Goal: Transaction & Acquisition: Purchase product/service

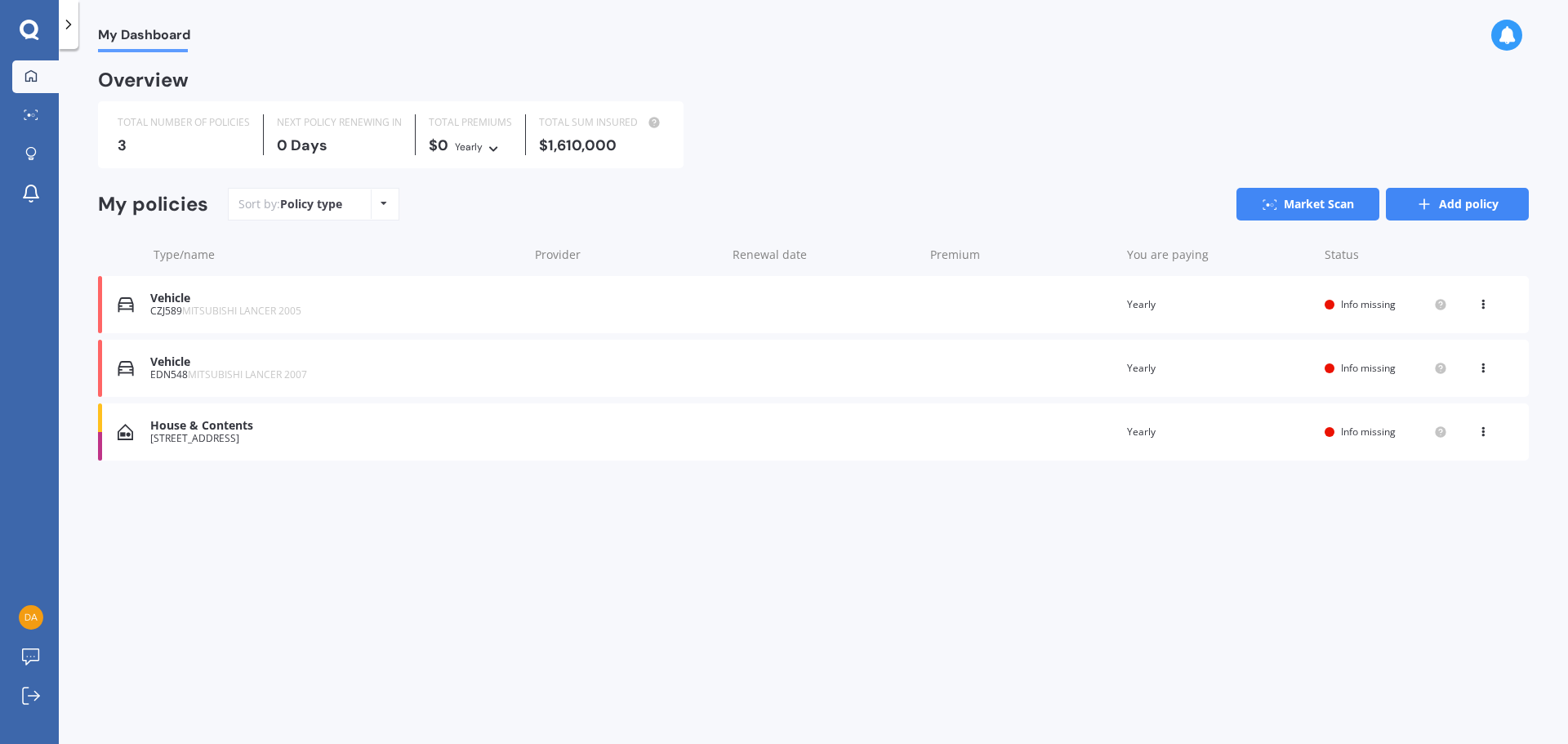
click at [1462, 199] on link "Add policy" at bounding box center [1457, 204] width 143 height 32
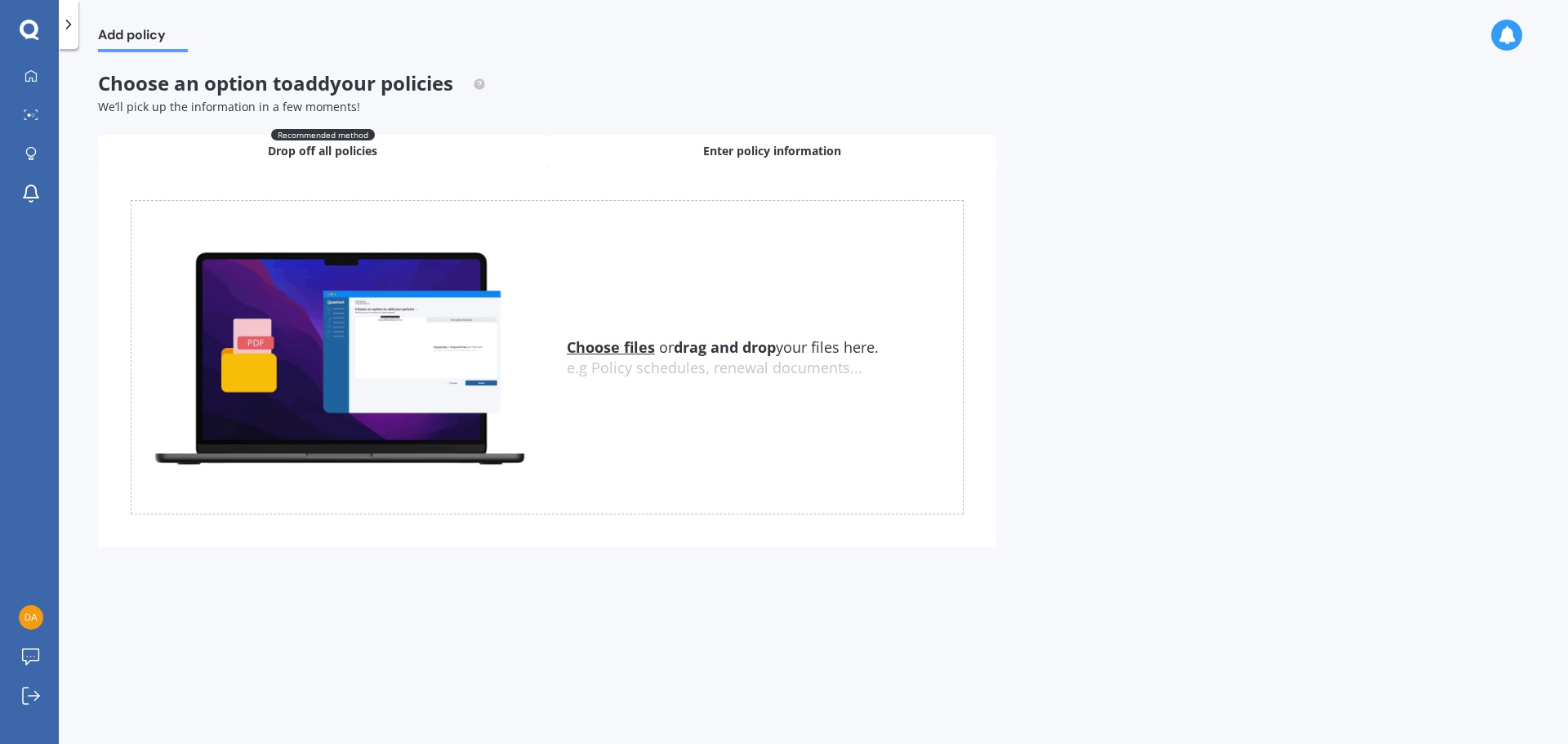
click at [742, 157] on span "Enter policy information" at bounding box center [772, 150] width 138 height 16
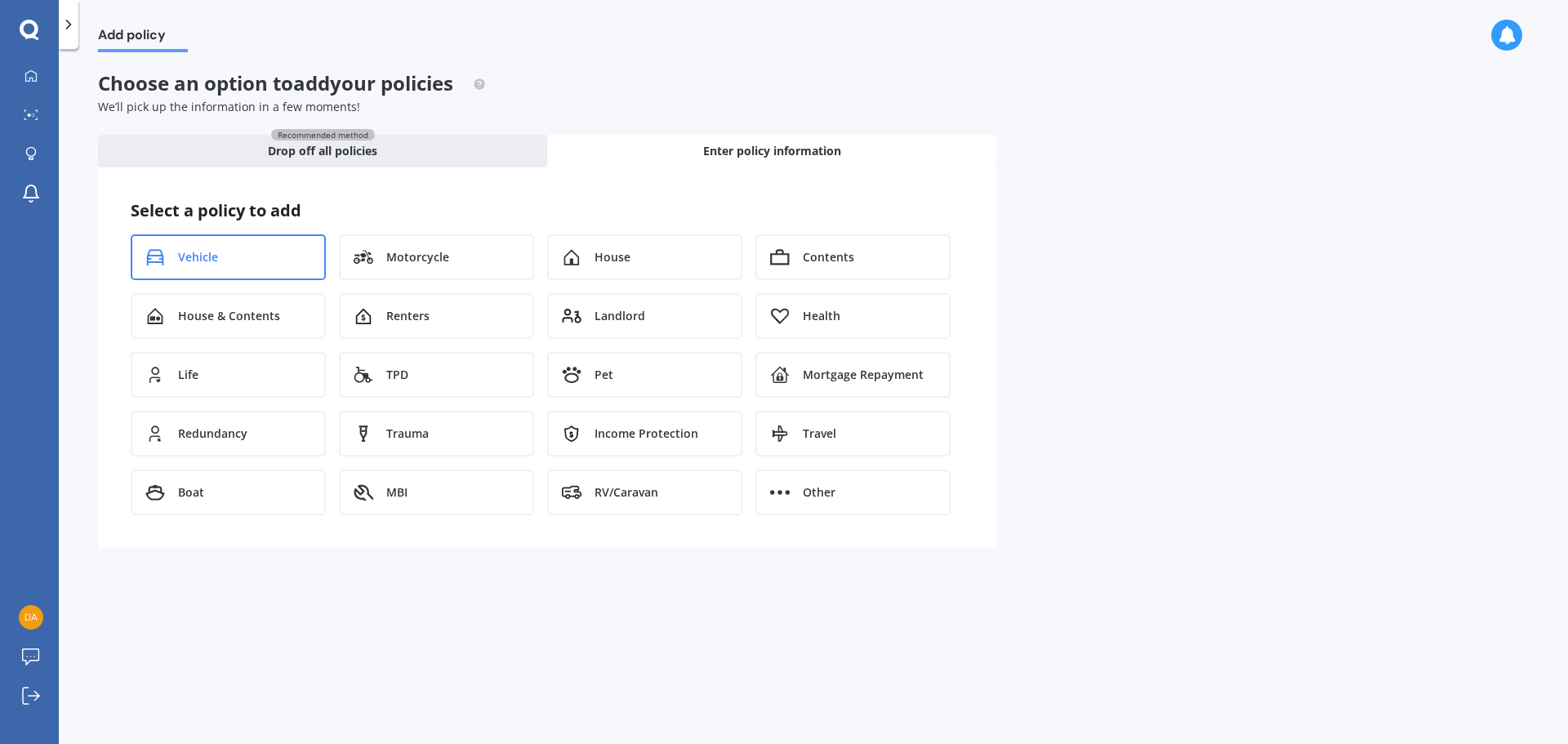
click at [222, 262] on div "Vehicle" at bounding box center [228, 257] width 195 height 46
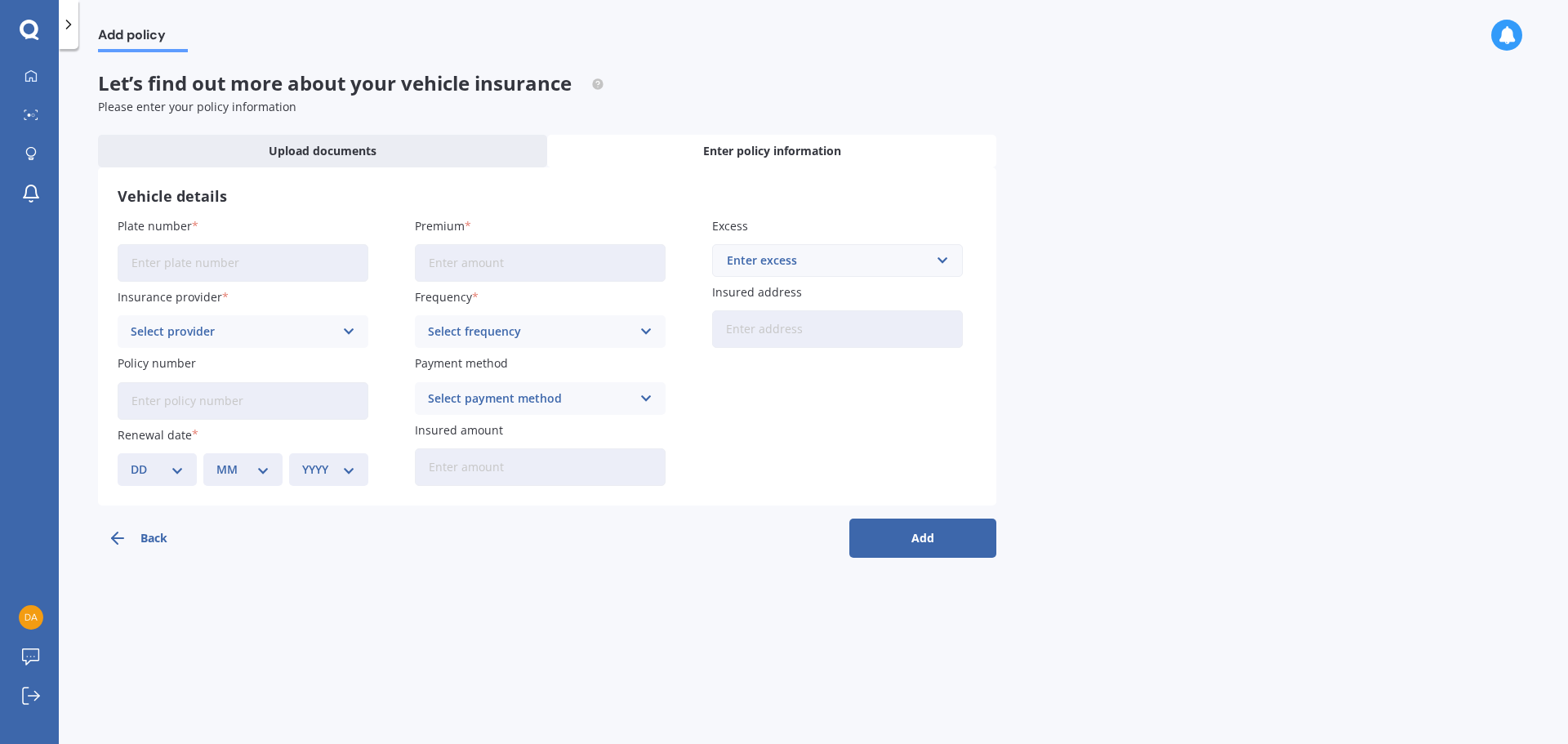
click at [218, 262] on input "Plate number" at bounding box center [243, 263] width 250 height 37
type input "NWB740"
click at [30, 76] on icon at bounding box center [31, 76] width 13 height 13
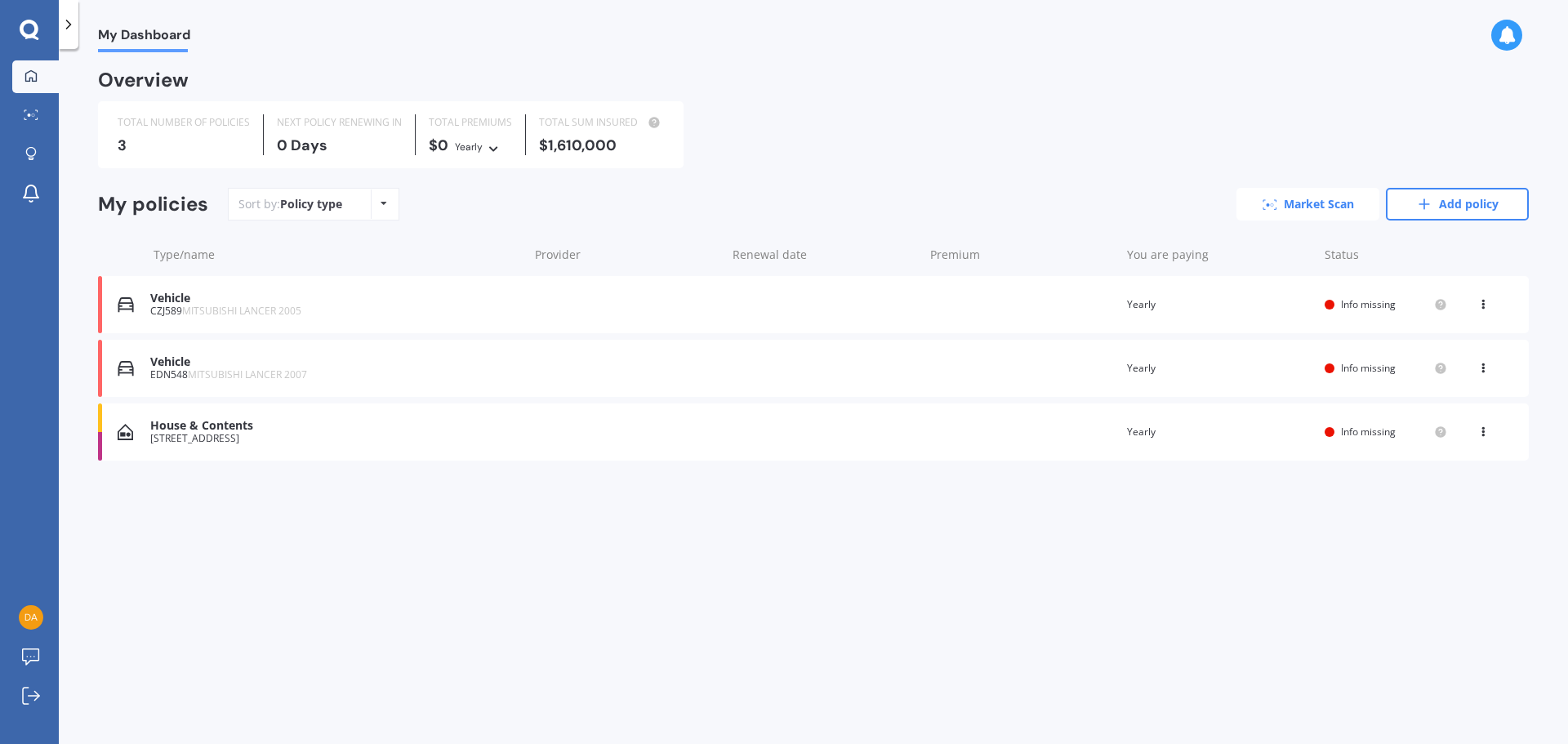
click at [1302, 203] on link "Market Scan" at bounding box center [1308, 204] width 143 height 32
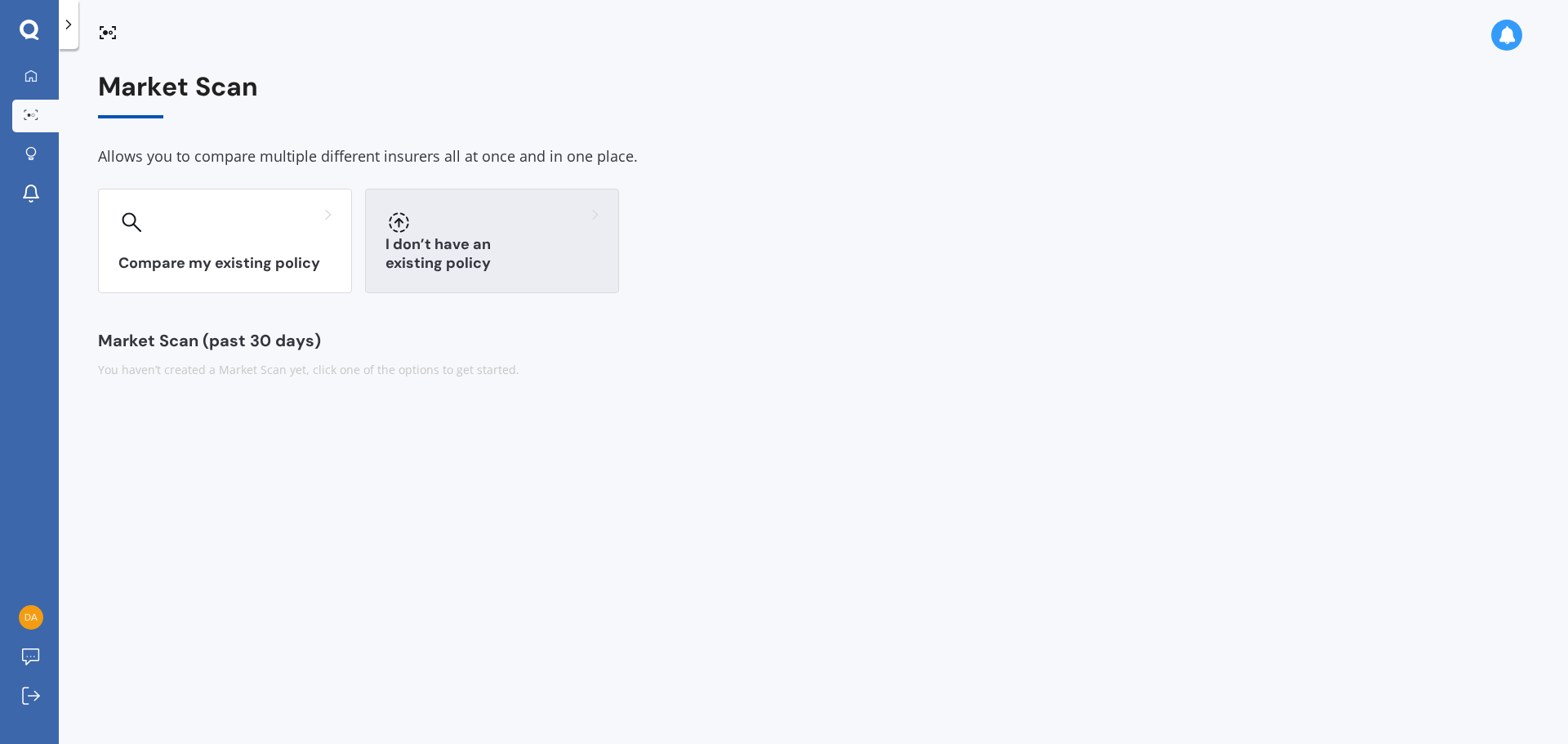
click at [430, 249] on div "I don’t have an existing policy" at bounding box center [491, 240] width 254 height 104
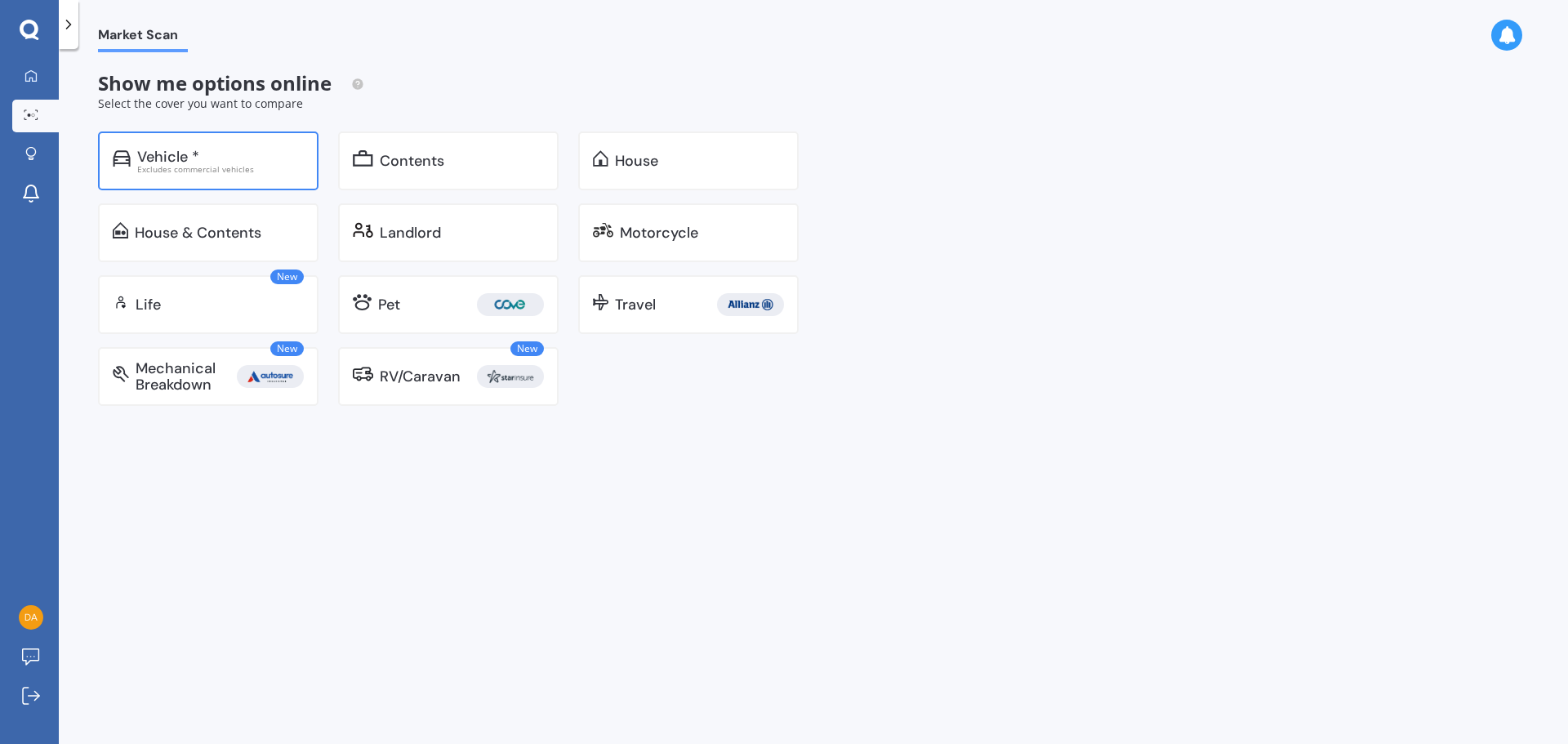
click at [198, 165] on div "Excludes commercial vehicles" at bounding box center [221, 169] width 166 height 8
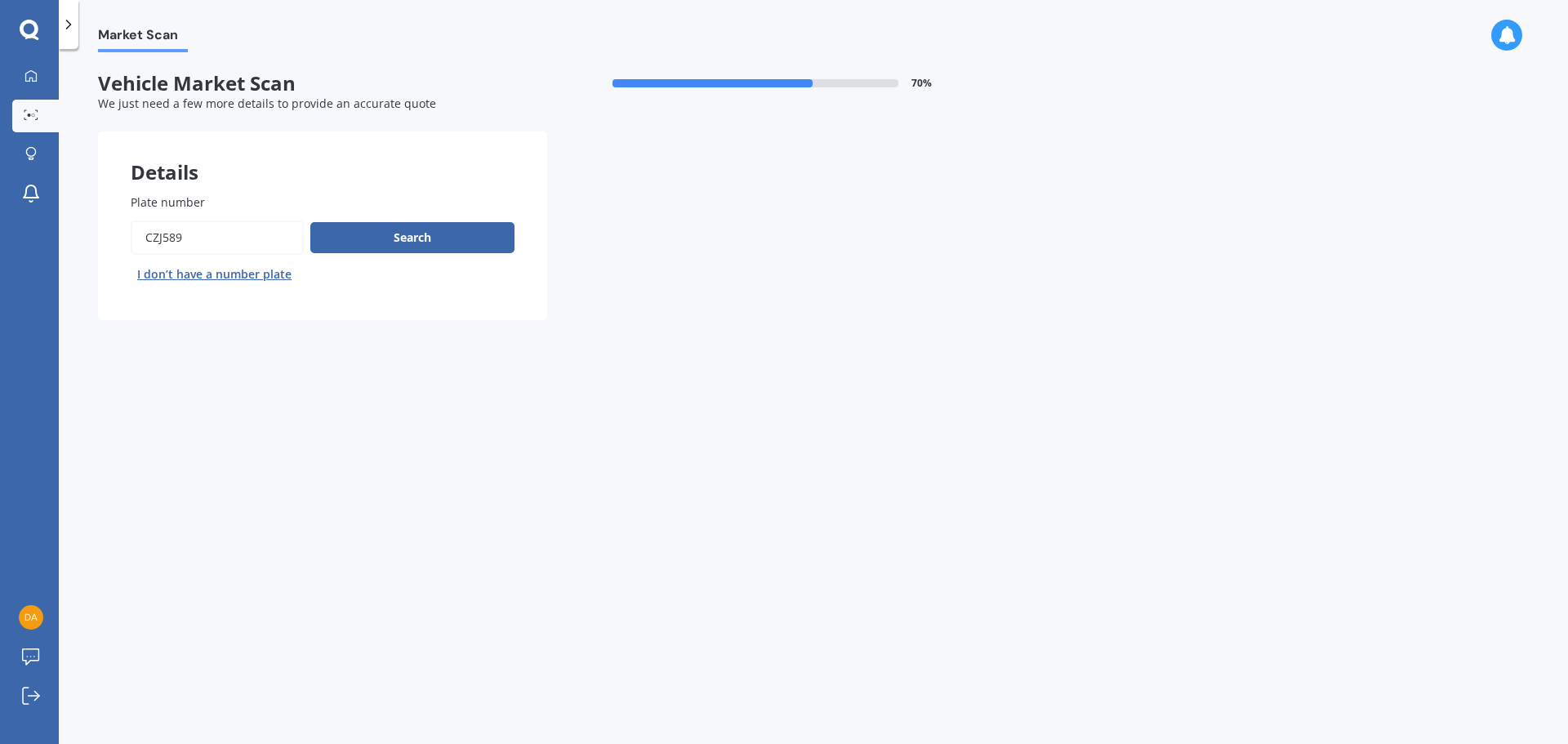
drag, startPoint x: 211, startPoint y: 243, endPoint x: 133, endPoint y: 238, distance: 78.2
click at [133, 238] on input "Plate number" at bounding box center [217, 238] width 173 height 34
type input "nwb740"
click at [397, 232] on button "Search" at bounding box center [412, 238] width 204 height 31
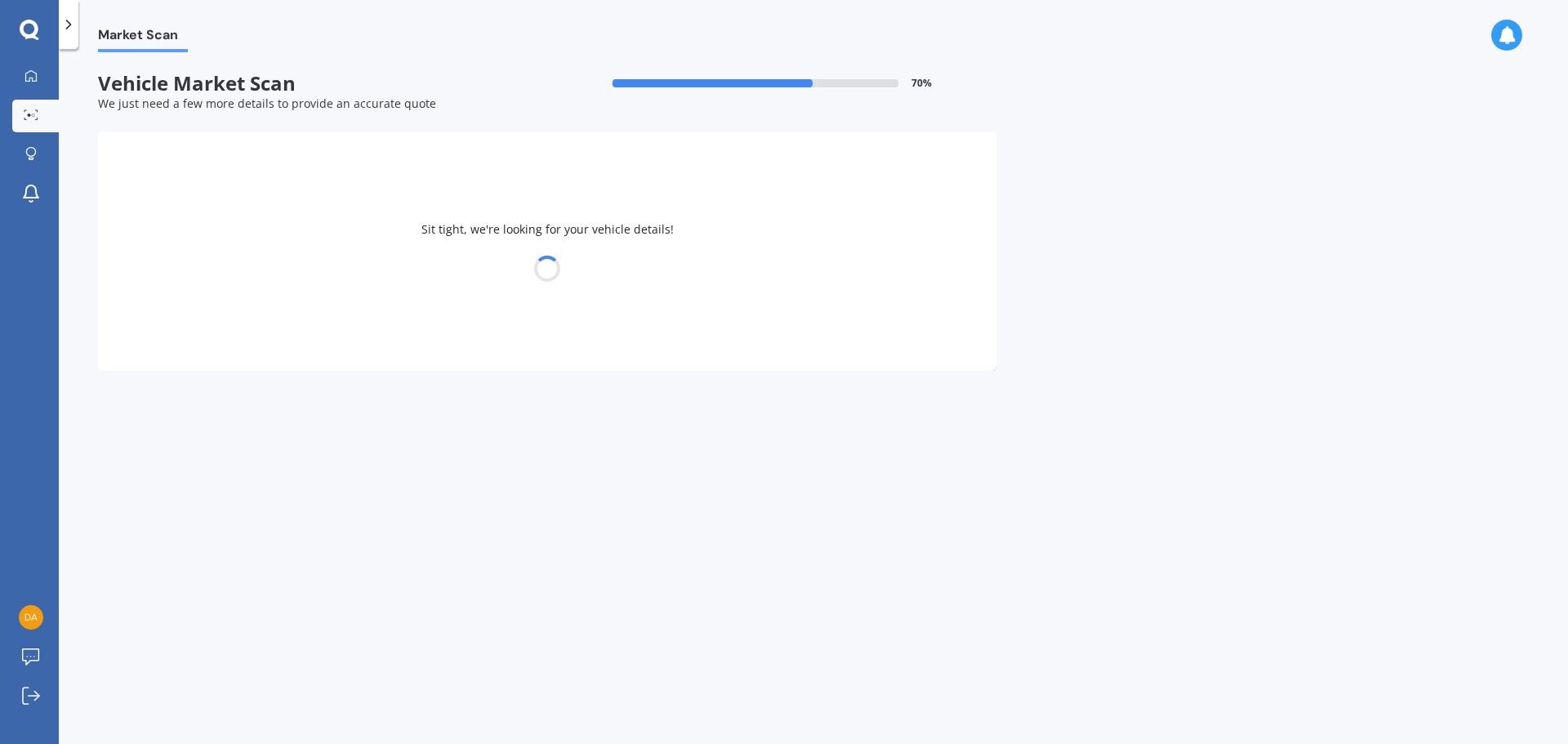
select select "MAZDA"
select select "BT50"
select select "21"
select select "01"
select select "1981"
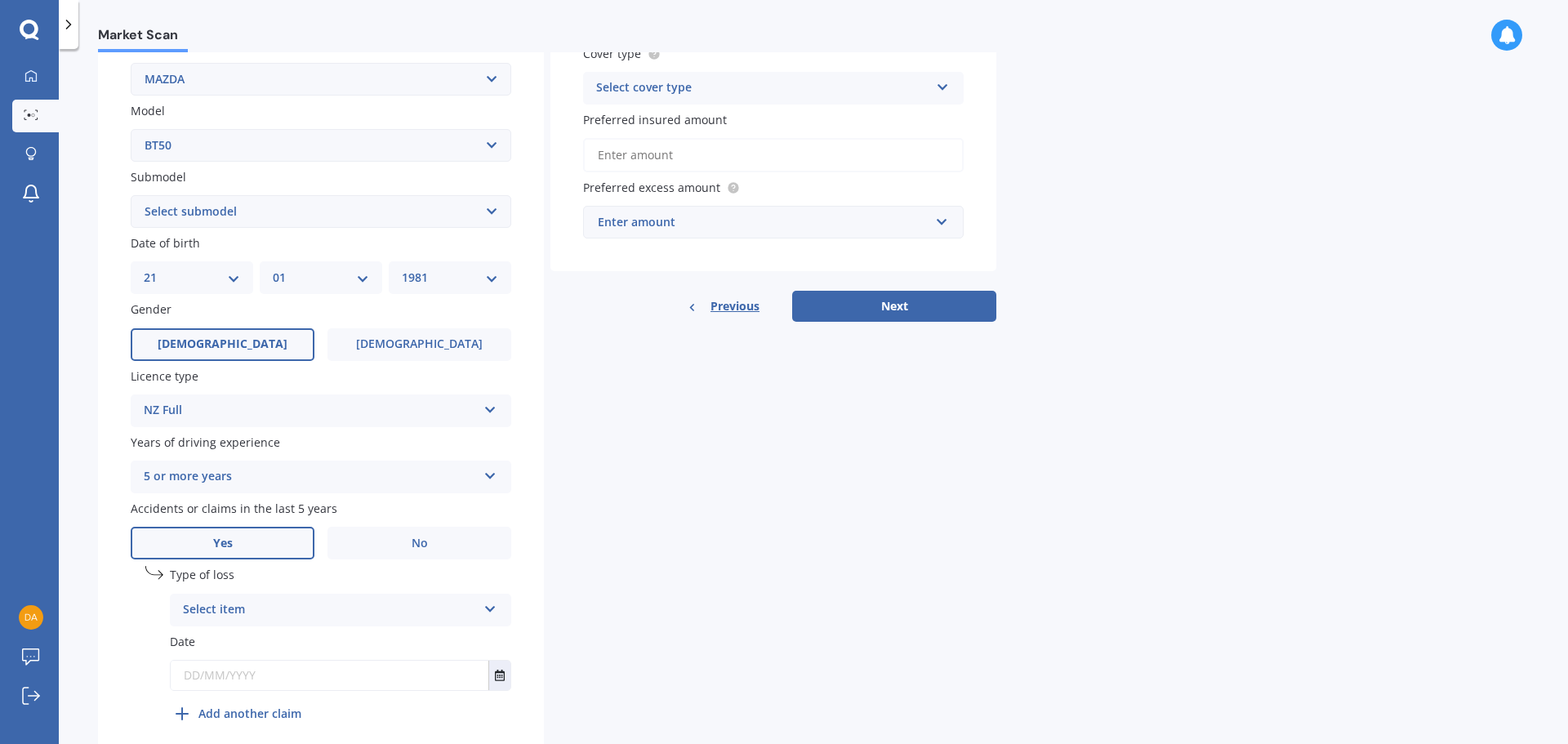
scroll to position [394, 0]
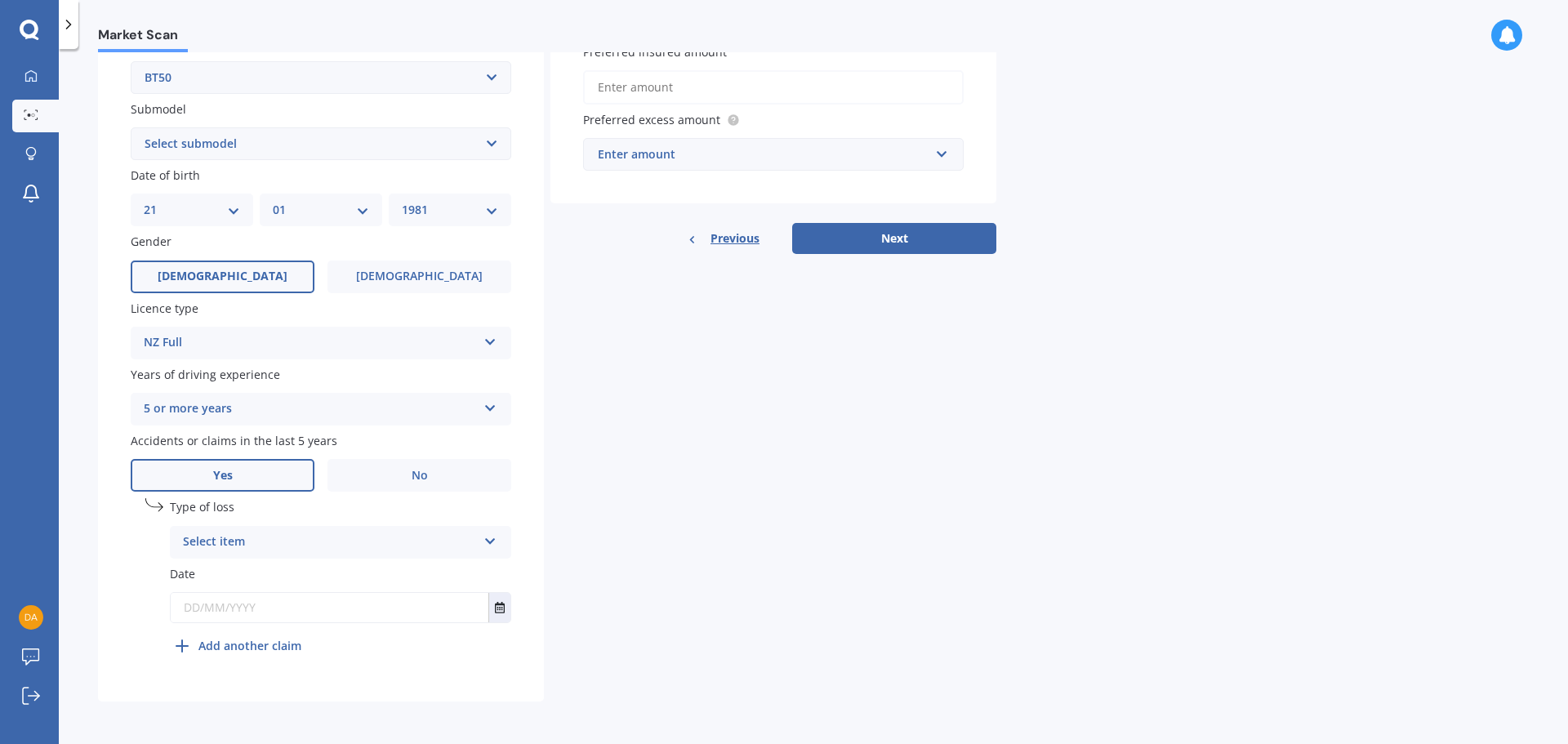
click at [280, 544] on div "Select item" at bounding box center [330, 541] width 294 height 20
click at [228, 601] on span "Not at fault accident" at bounding box center [242, 603] width 116 height 15
click at [273, 606] on input "text" at bounding box center [329, 607] width 317 height 30
click at [492, 608] on button "Select date" at bounding box center [499, 607] width 22 height 30
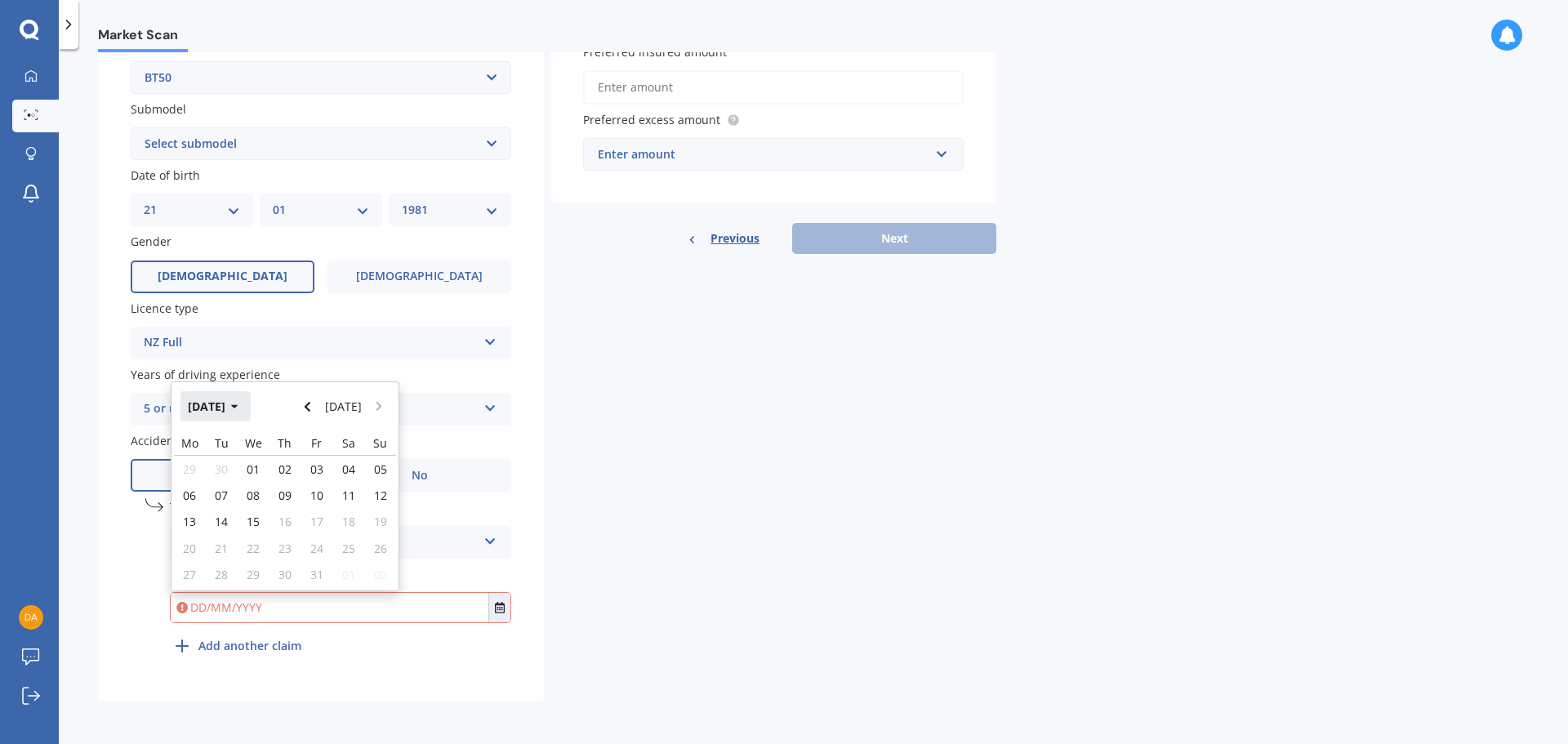
click at [248, 396] on button "[DATE]" at bounding box center [216, 406] width 70 height 30
click at [225, 406] on icon "button" at bounding box center [223, 406] width 7 height 4
click at [252, 509] on span "2024" at bounding box center [257, 510] width 26 height 15
click at [263, 558] on span "Oct" at bounding box center [258, 562] width 19 height 15
click at [254, 504] on div "09" at bounding box center [254, 495] width 32 height 26
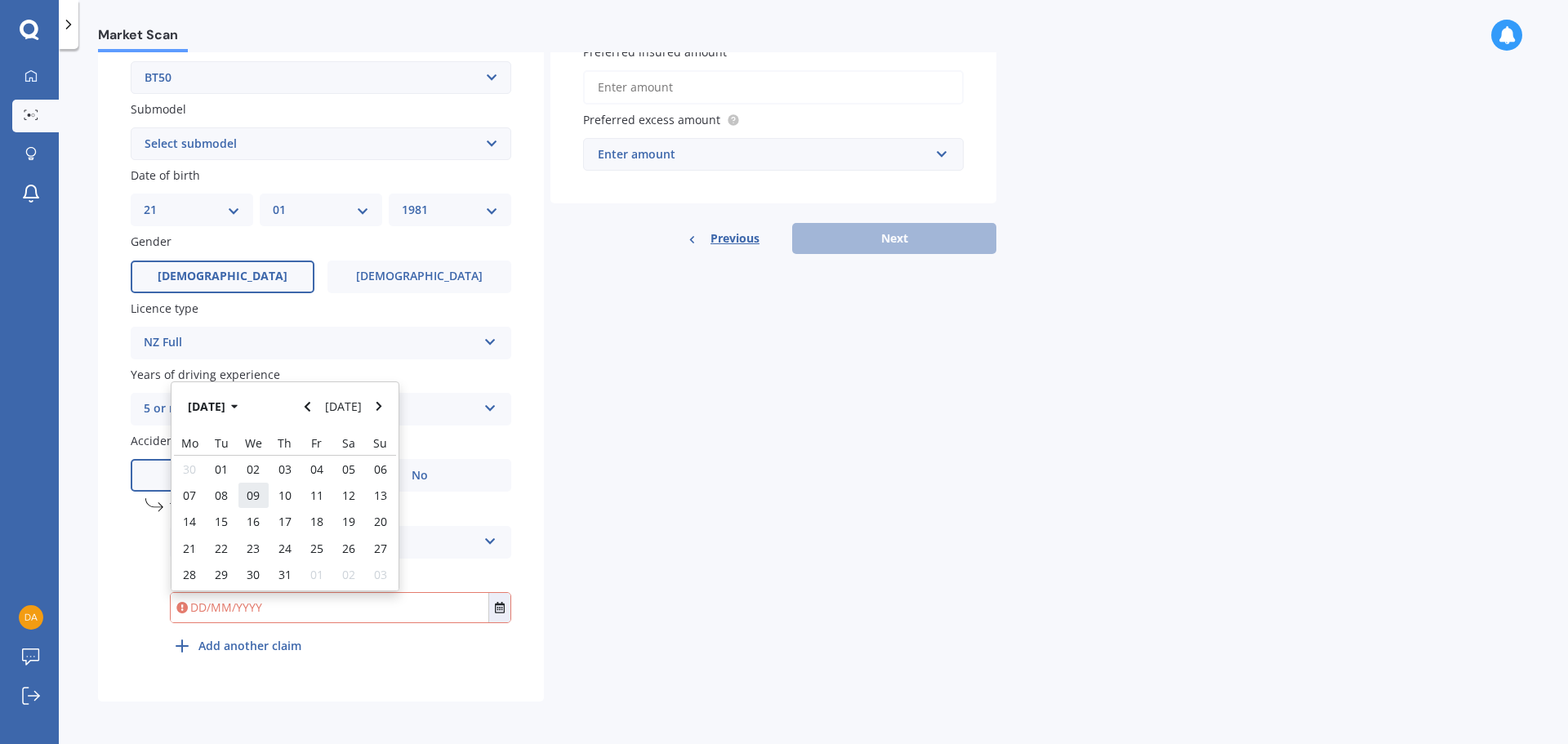
type input "[DATE]"
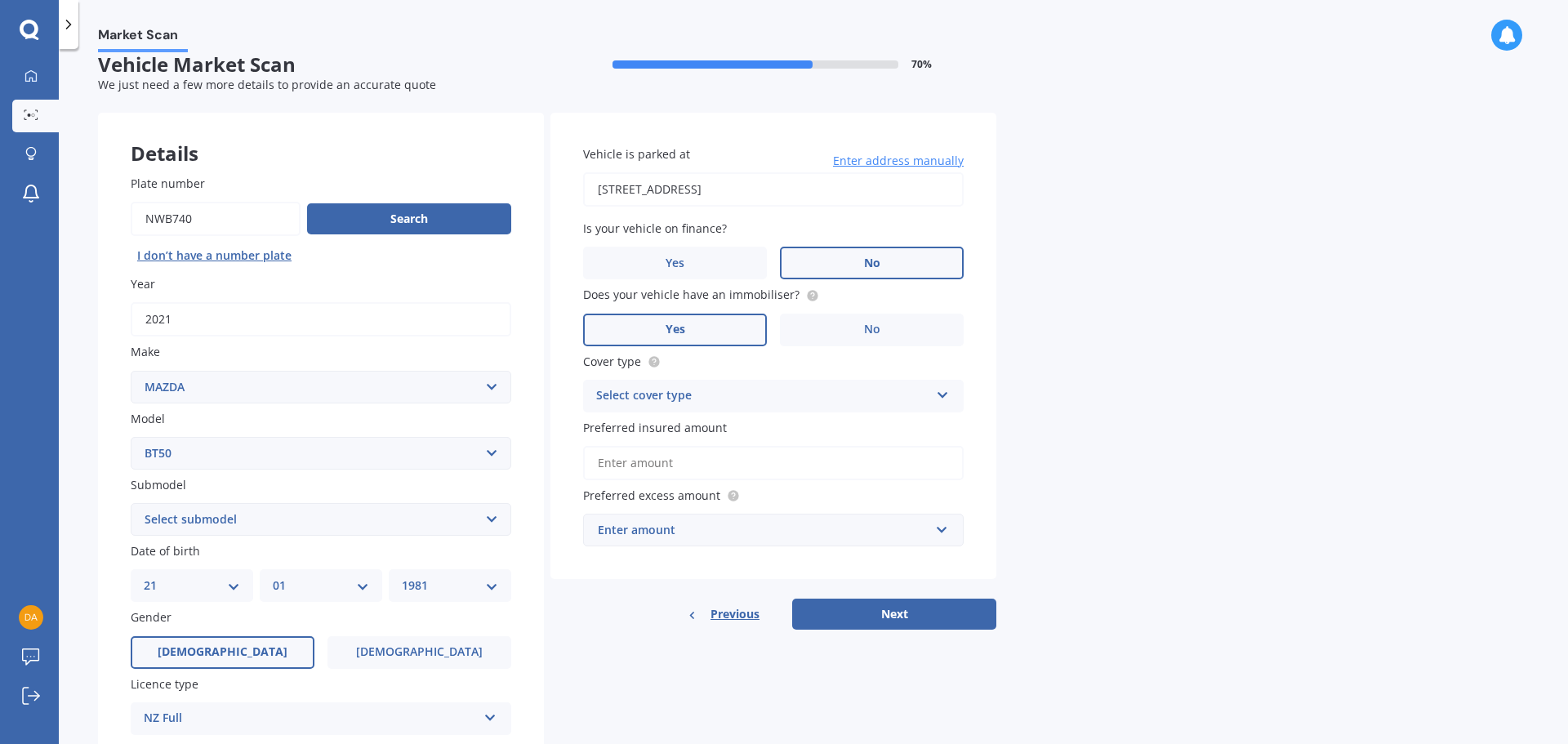
scroll to position [0, 0]
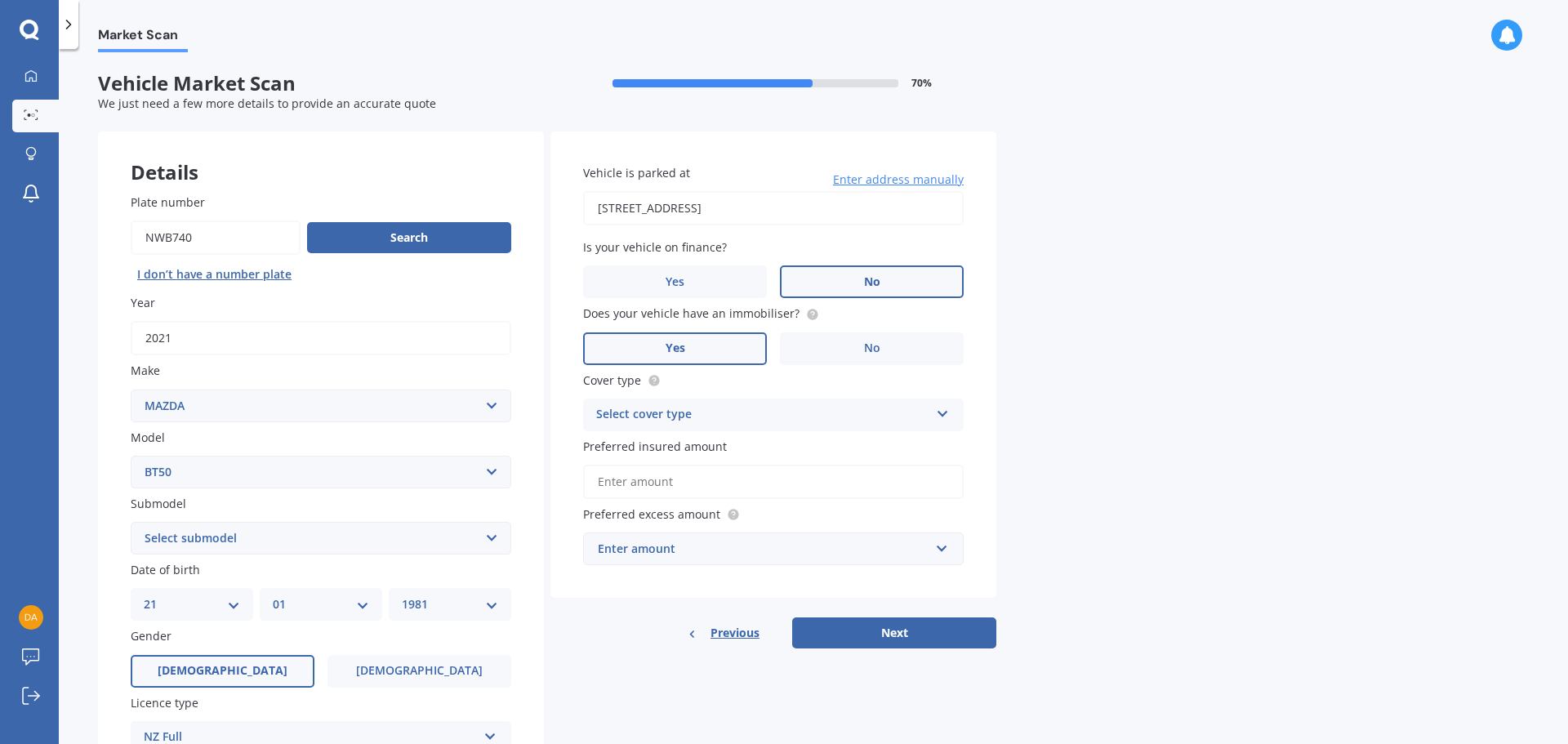
click at [690, 422] on div "Select cover type" at bounding box center [763, 414] width 333 height 20
click at [664, 448] on span "Comprehensive" at bounding box center [640, 446] width 87 height 15
click at [681, 487] on input "Preferred insured amount" at bounding box center [773, 482] width 380 height 34
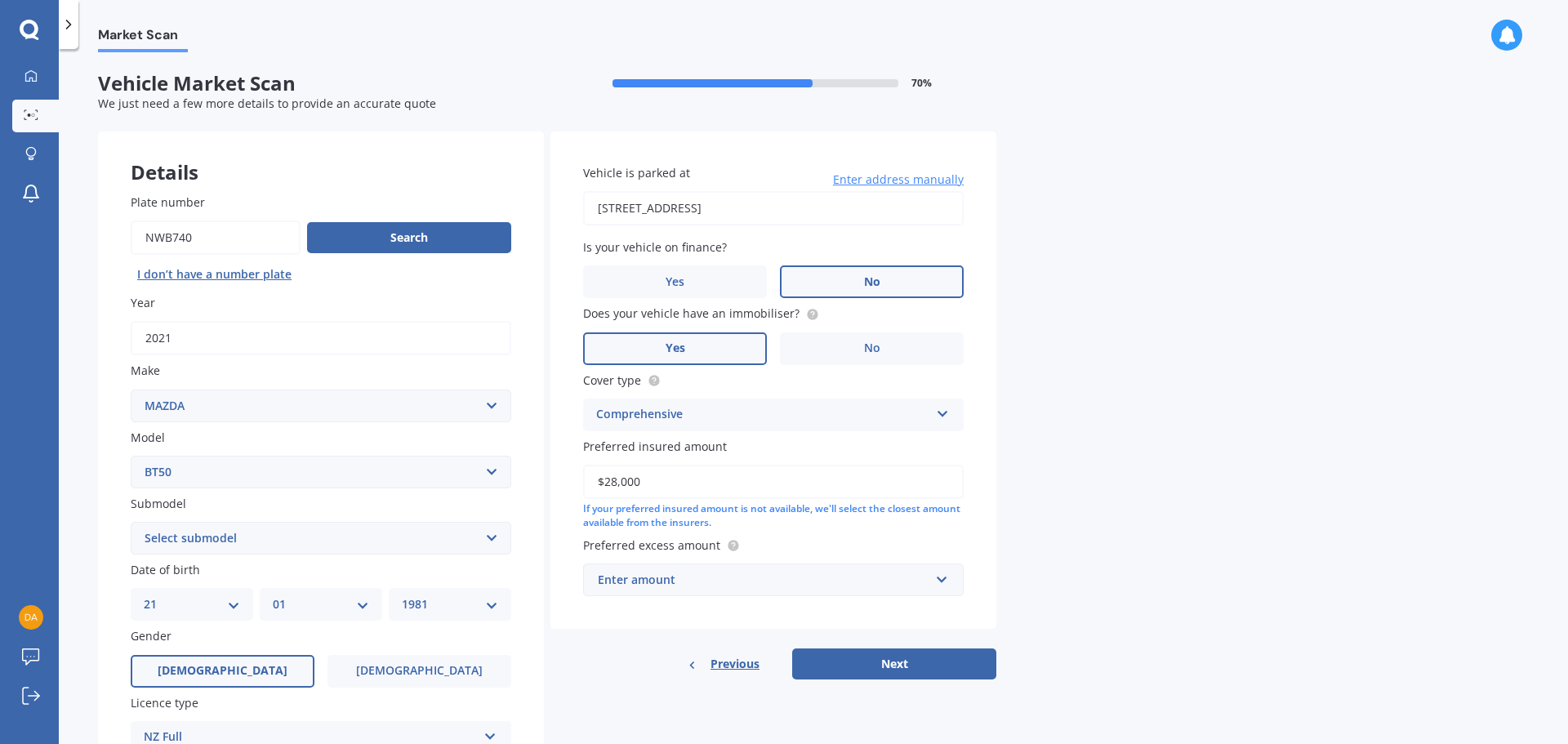
type input "$28,000"
click at [1146, 513] on div "Market Scan Vehicle Market Scan 70 % We just need a few more details to provide…" at bounding box center [813, 400] width 1509 height 695
click at [678, 571] on div "Enter amount" at bounding box center [763, 579] width 332 height 18
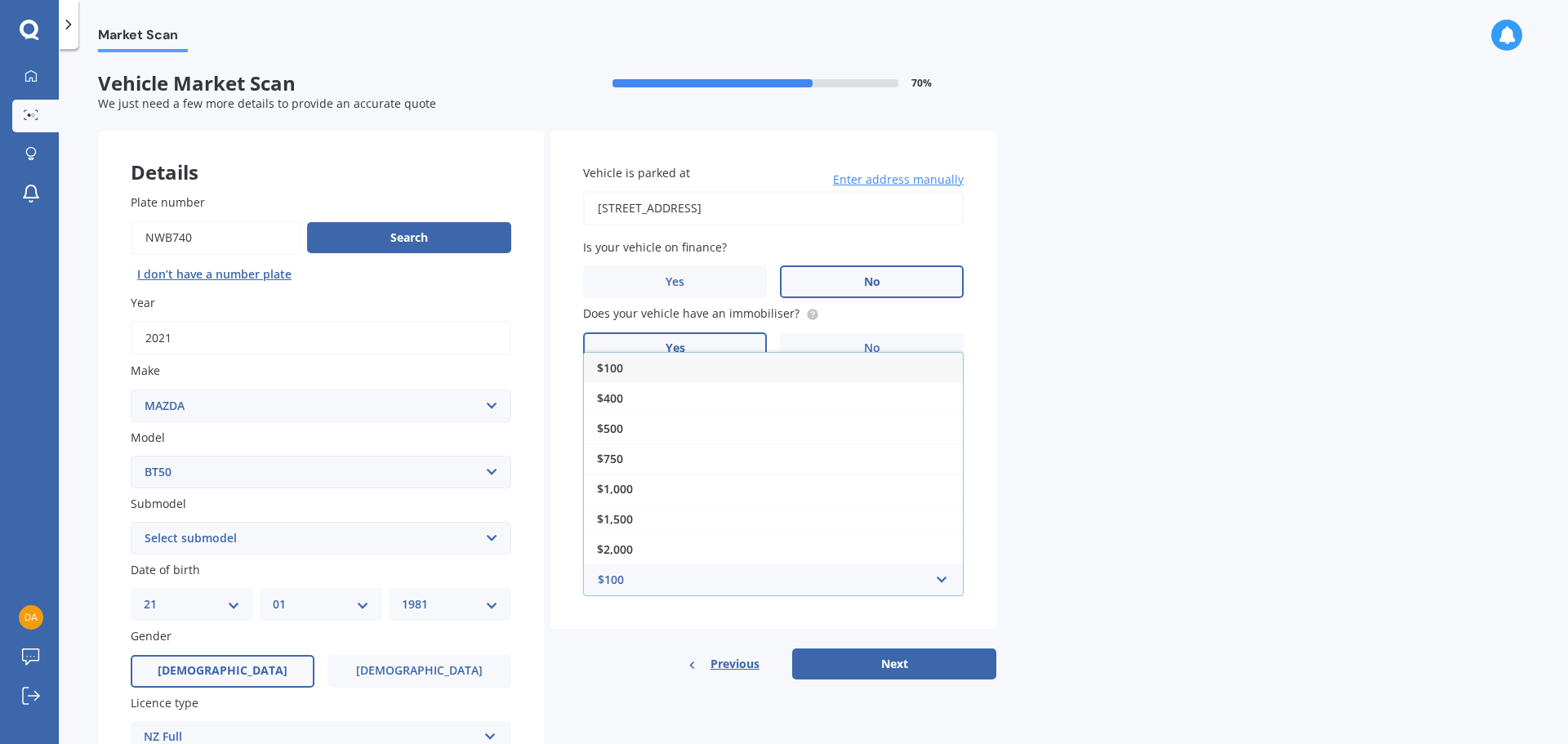
click at [620, 488] on span "$1,000" at bounding box center [614, 489] width 36 height 15
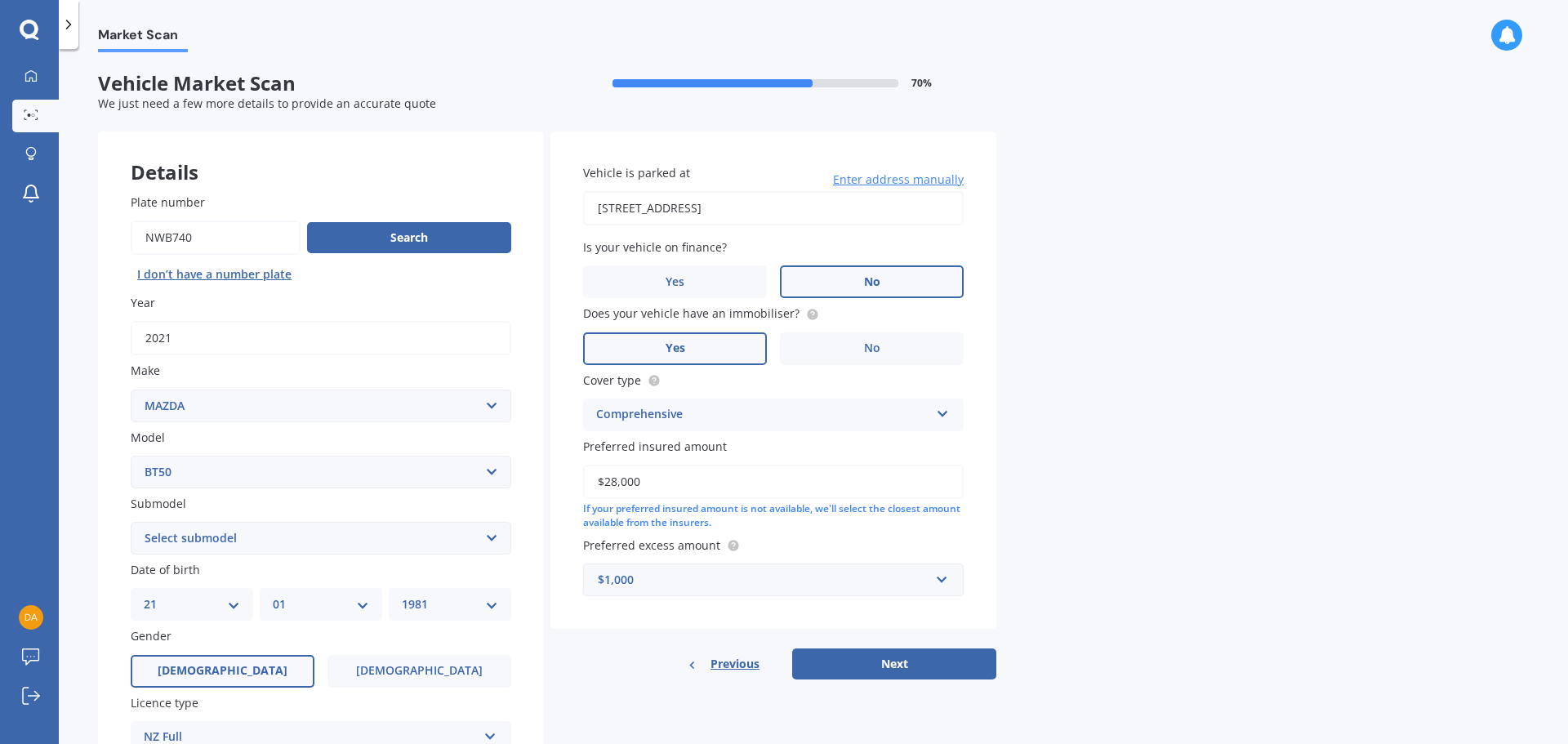
click at [877, 659] on button "Next" at bounding box center [893, 663] width 204 height 31
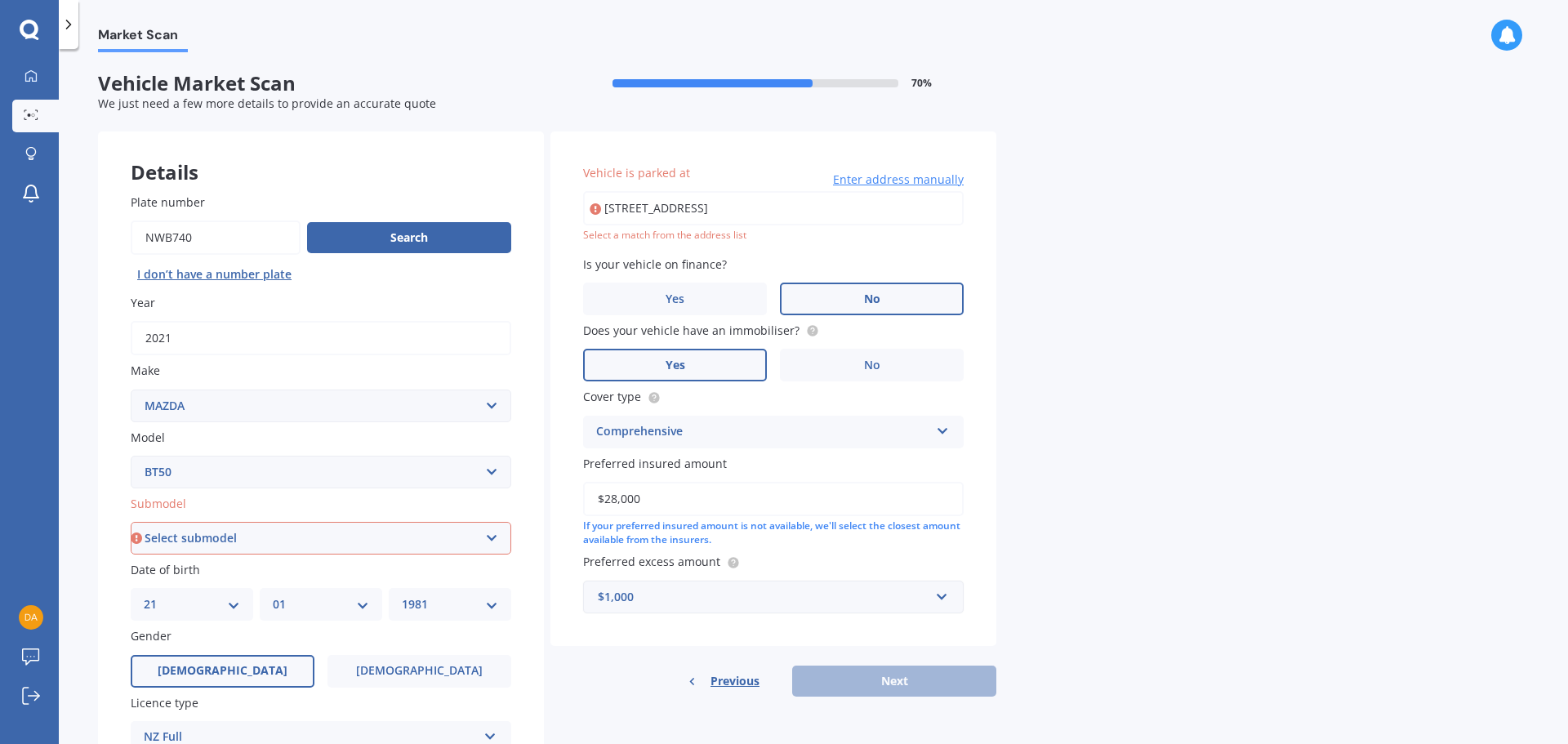
click at [762, 208] on input "[STREET_ADDRESS]" at bounding box center [773, 208] width 380 height 34
drag, startPoint x: 773, startPoint y: 211, endPoint x: 763, endPoint y: 211, distance: 10.0
click at [763, 211] on input "[STREET_ADDRESS]" at bounding box center [773, 208] width 380 height 34
type input "[STREET_ADDRESS]"
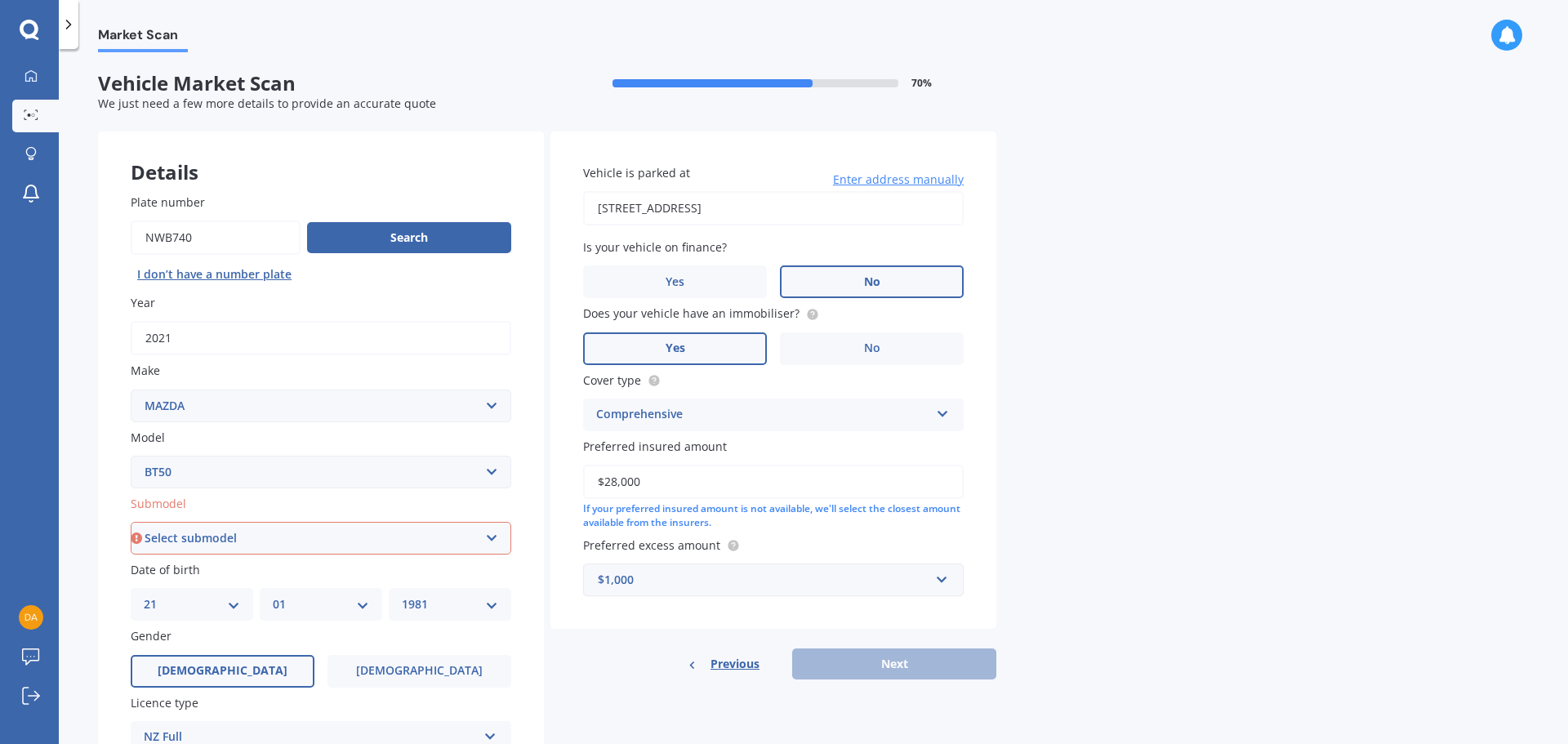
click at [302, 533] on select "Select submodel GLX turbo diesel 4WD GSX turbo diesel LTD D/C W/S 3.0DT Turbo D…" at bounding box center [321, 538] width 380 height 32
select select "GLX TURBO DIESEL 4WD"
click at [131, 522] on select "Select submodel GLX turbo diesel 4WD GSX turbo diesel LTD D/C W/S 3.0DT Turbo D…" at bounding box center [321, 538] width 380 height 32
click at [881, 659] on button "Next" at bounding box center [893, 663] width 204 height 31
select select "21"
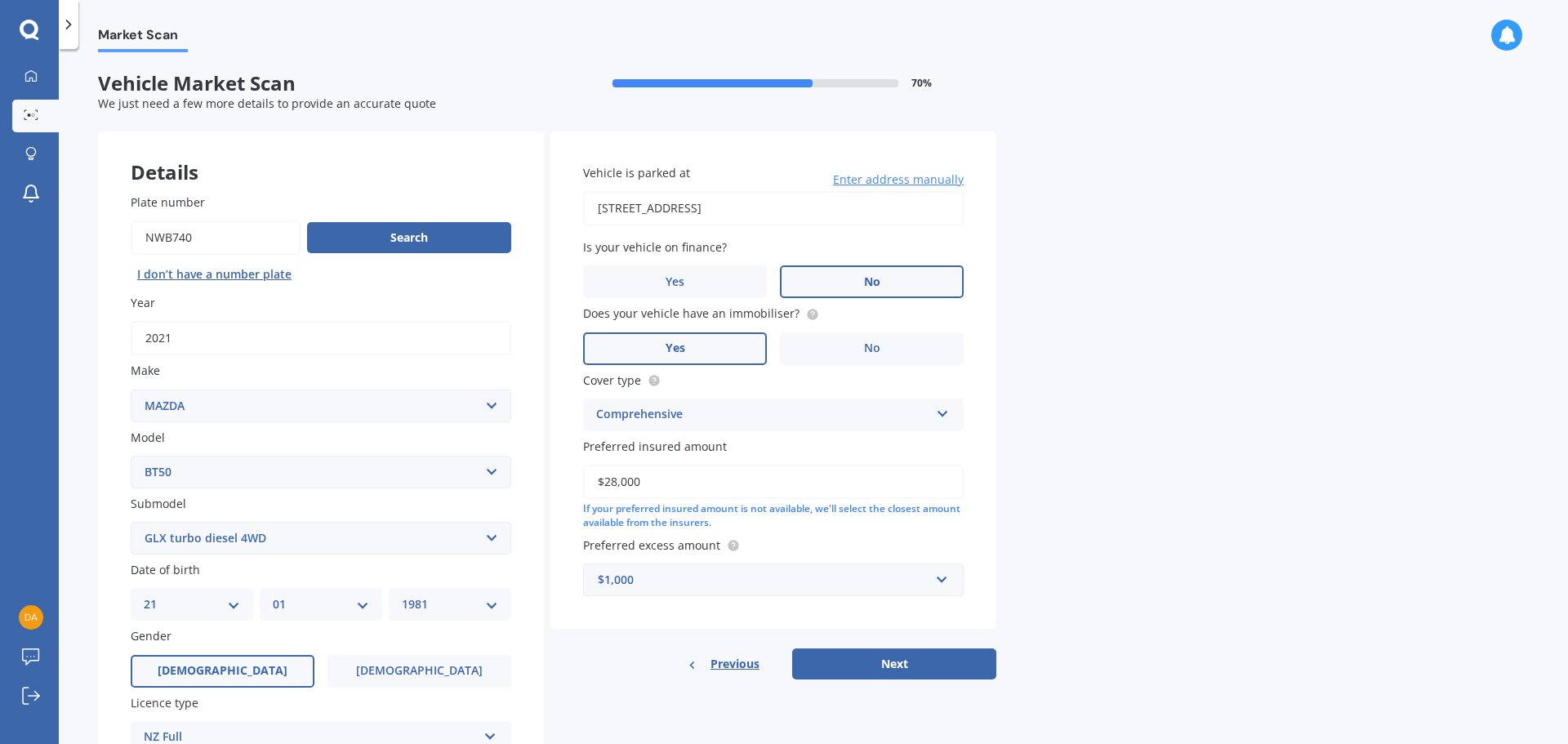
select select "01"
select select "1981"
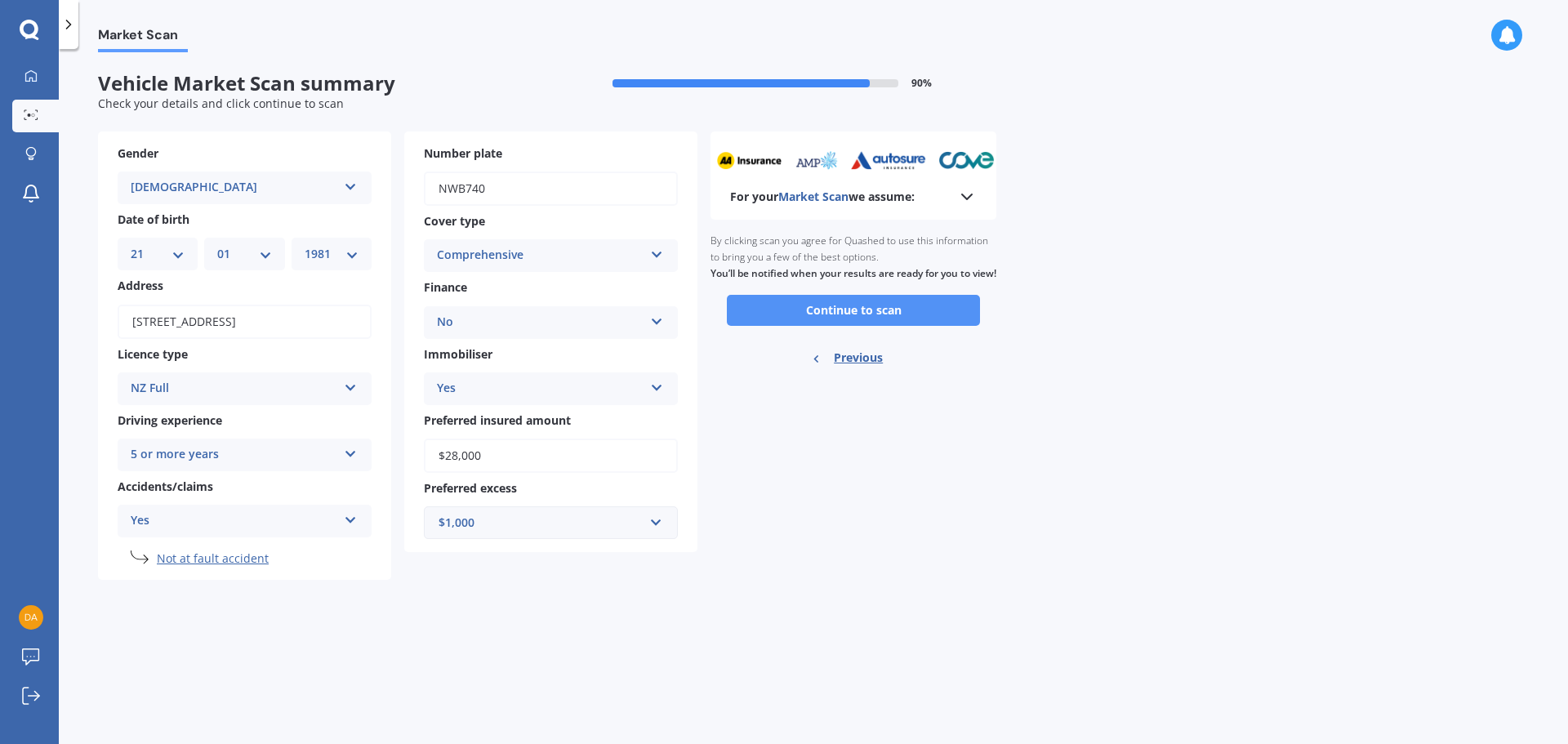
click at [838, 326] on button "Continue to scan" at bounding box center [853, 310] width 253 height 31
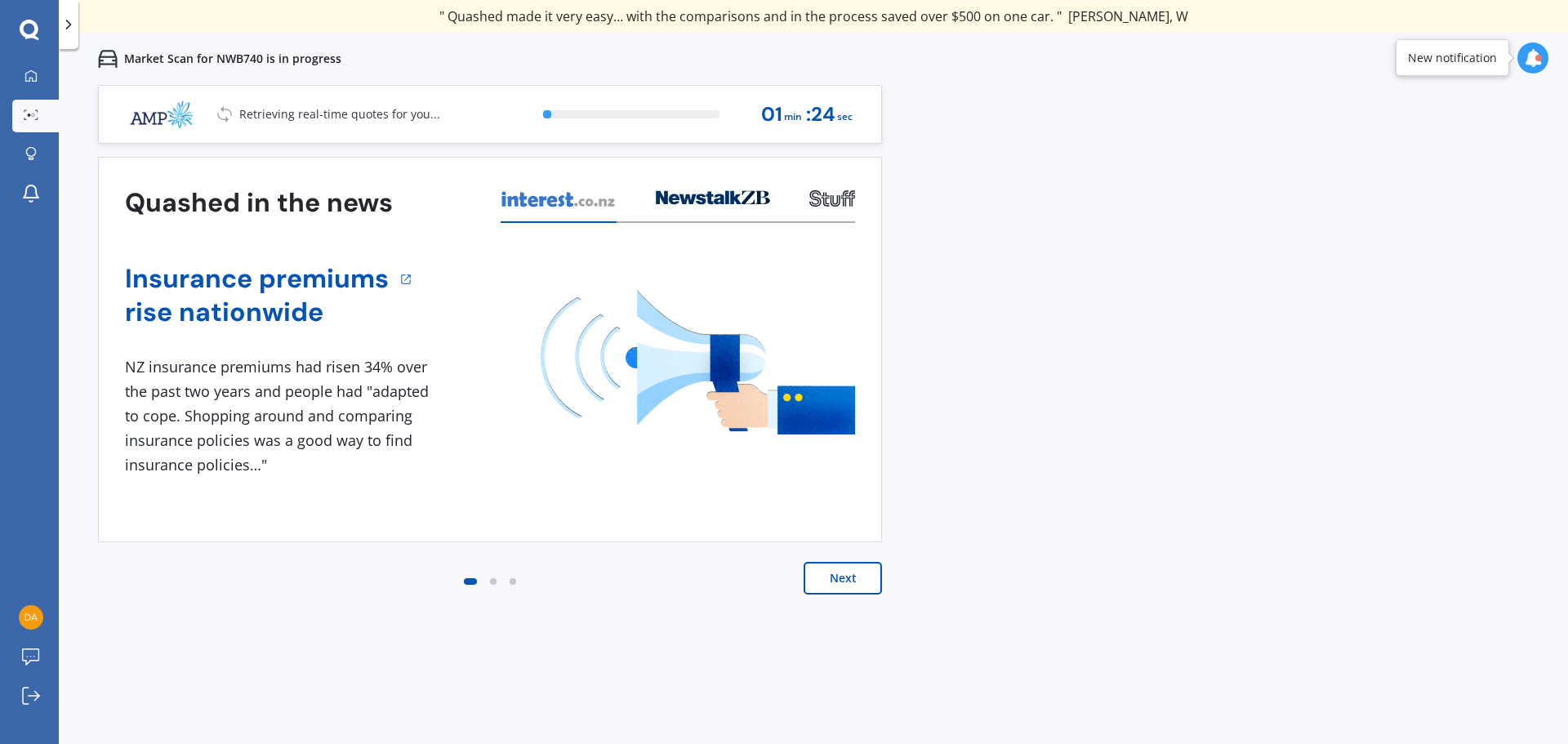
click at [838, 588] on button "Next" at bounding box center [843, 578] width 78 height 32
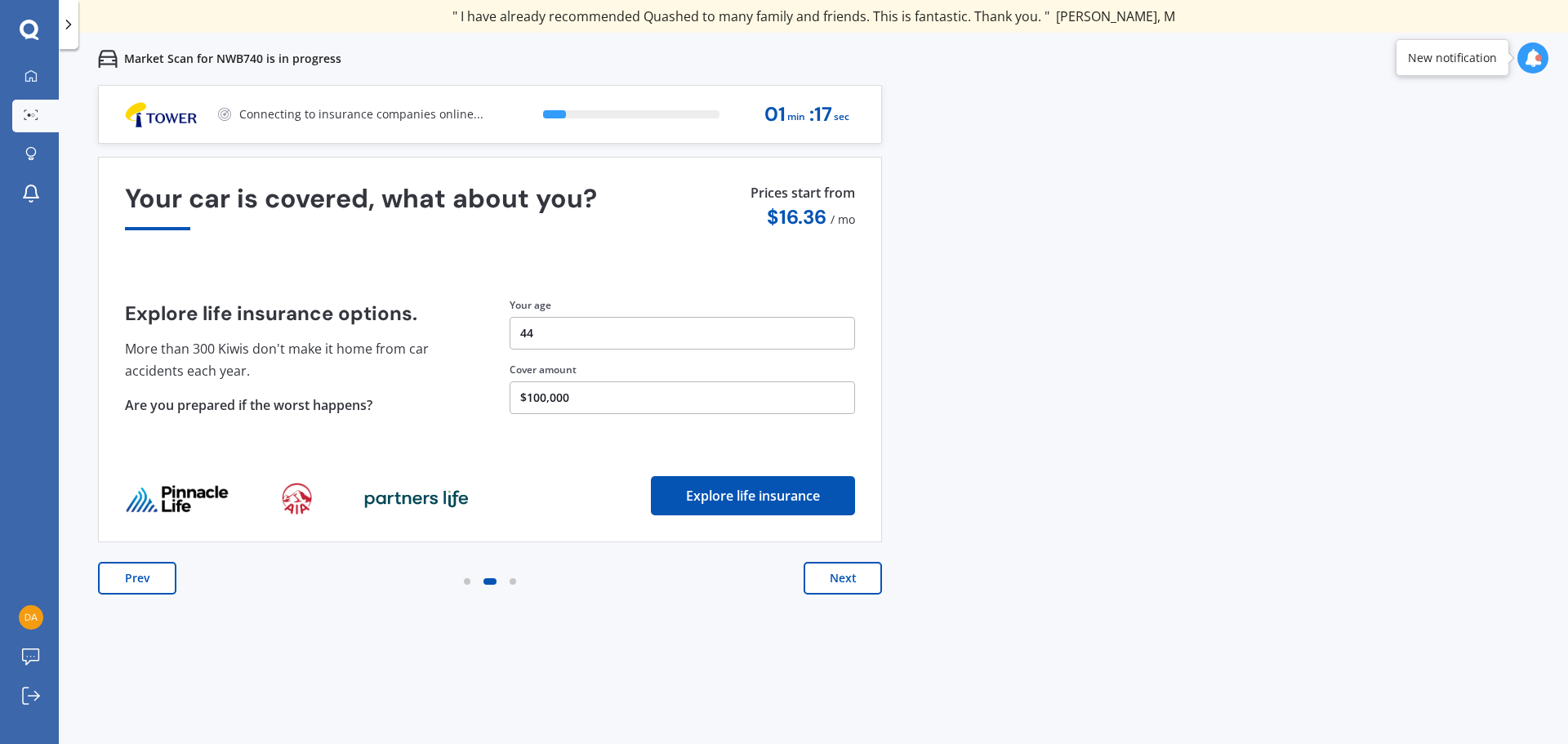
click at [843, 580] on button "Next" at bounding box center [843, 578] width 78 height 32
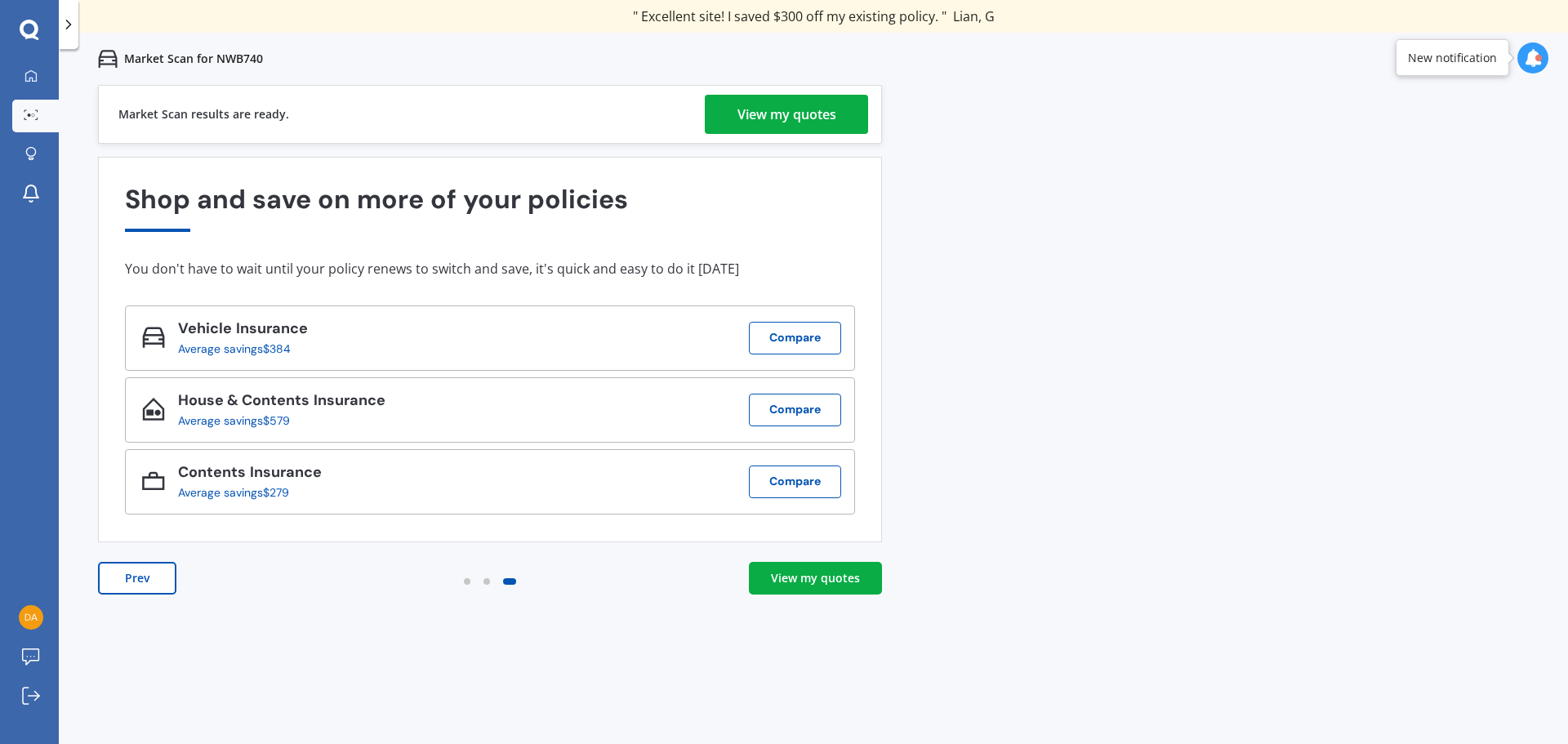
click at [822, 579] on div "View my quotes" at bounding box center [815, 578] width 89 height 16
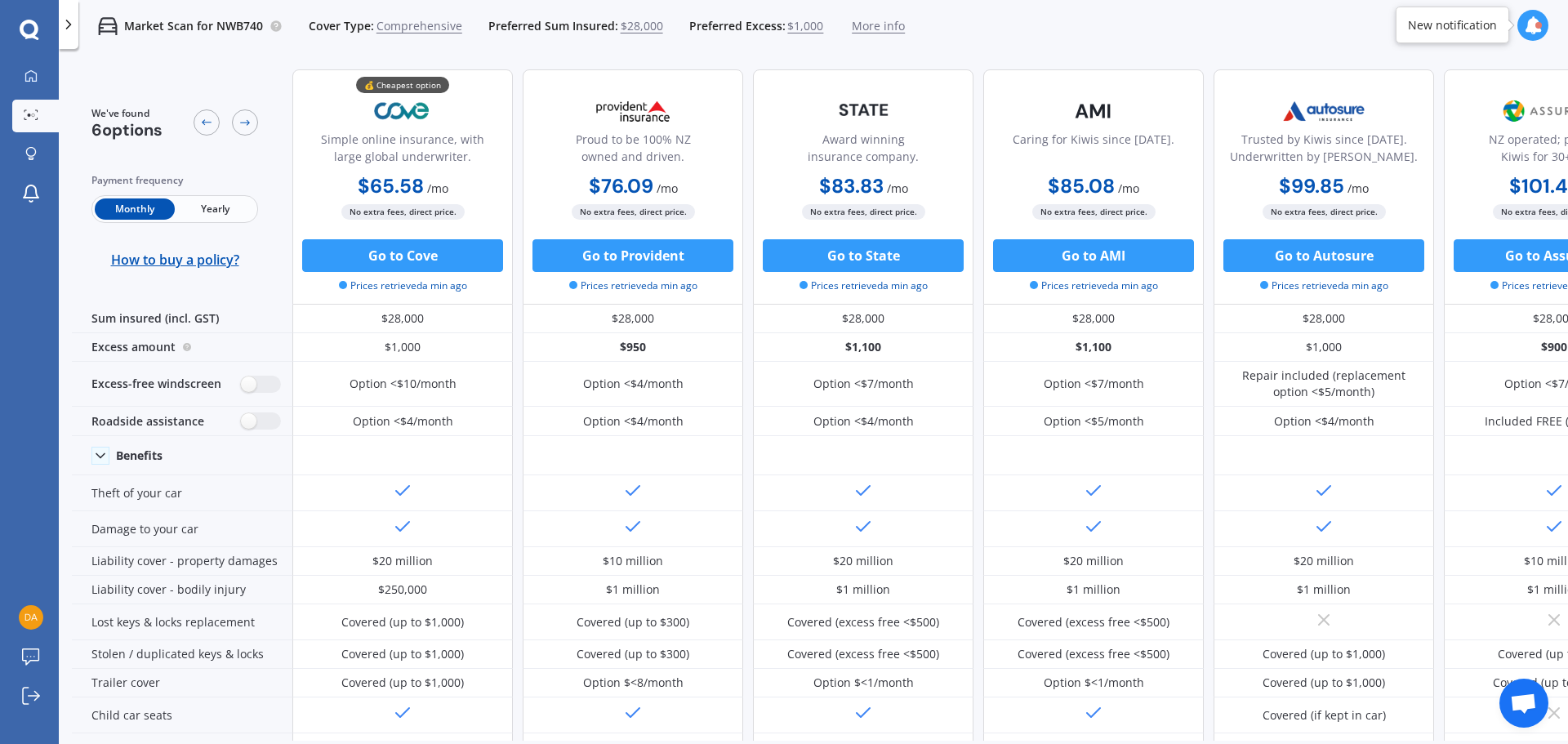
click at [204, 208] on span "Yearly" at bounding box center [215, 209] width 80 height 21
